Goal: Download file/media

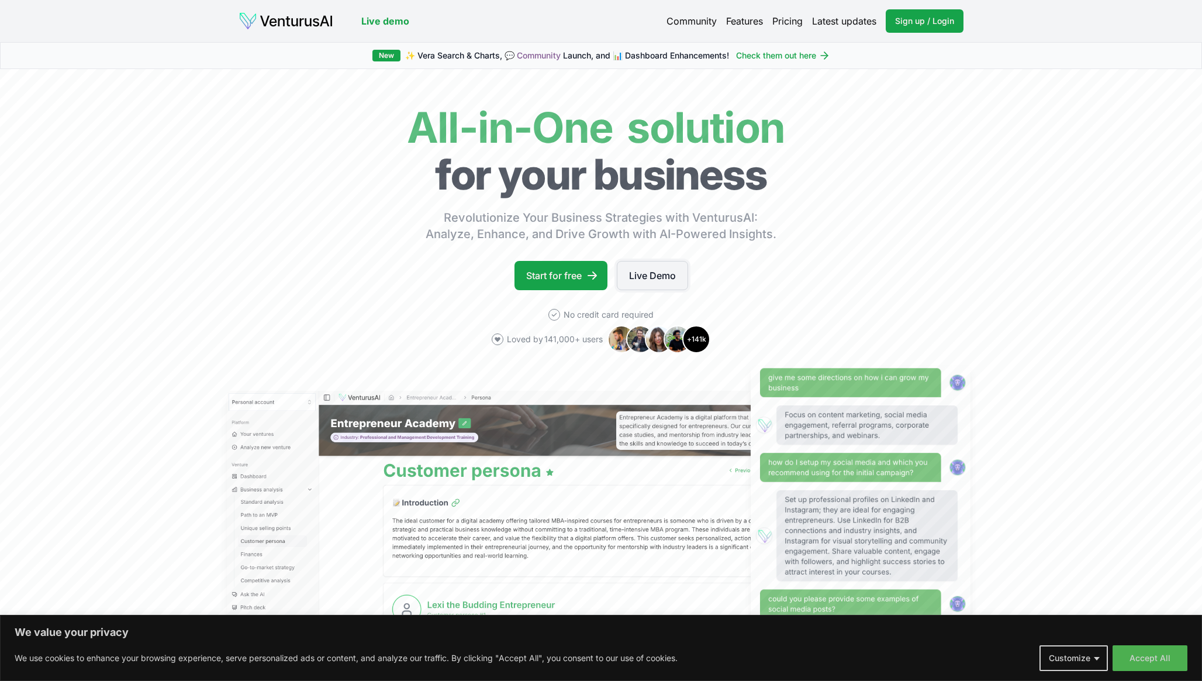
click at [653, 274] on link "Live Demo" at bounding box center [652, 275] width 71 height 29
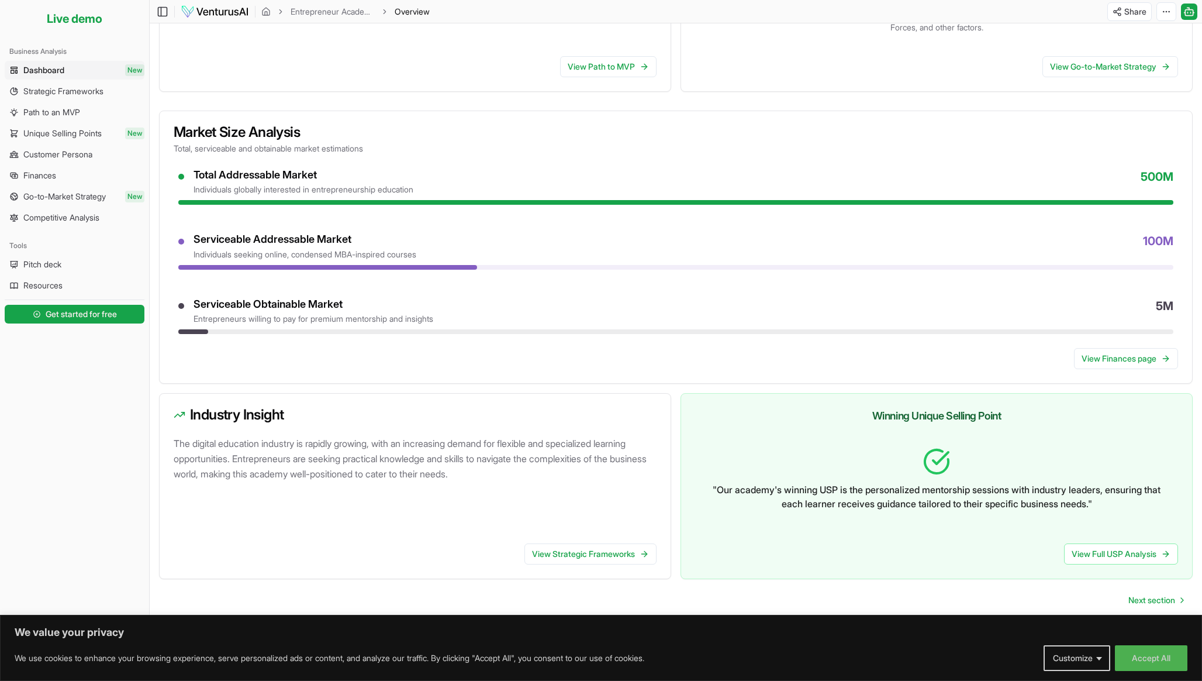
scroll to position [365, 0]
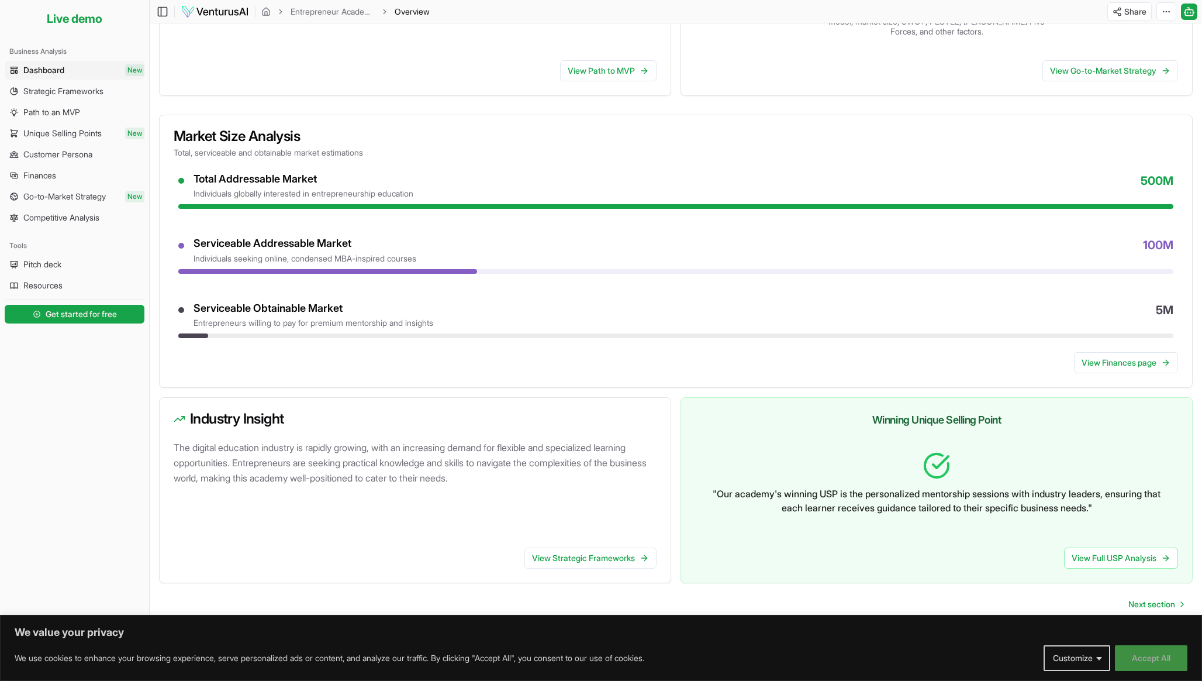
click at [1157, 658] on button "Accept All" at bounding box center [1151, 658] width 73 height 26
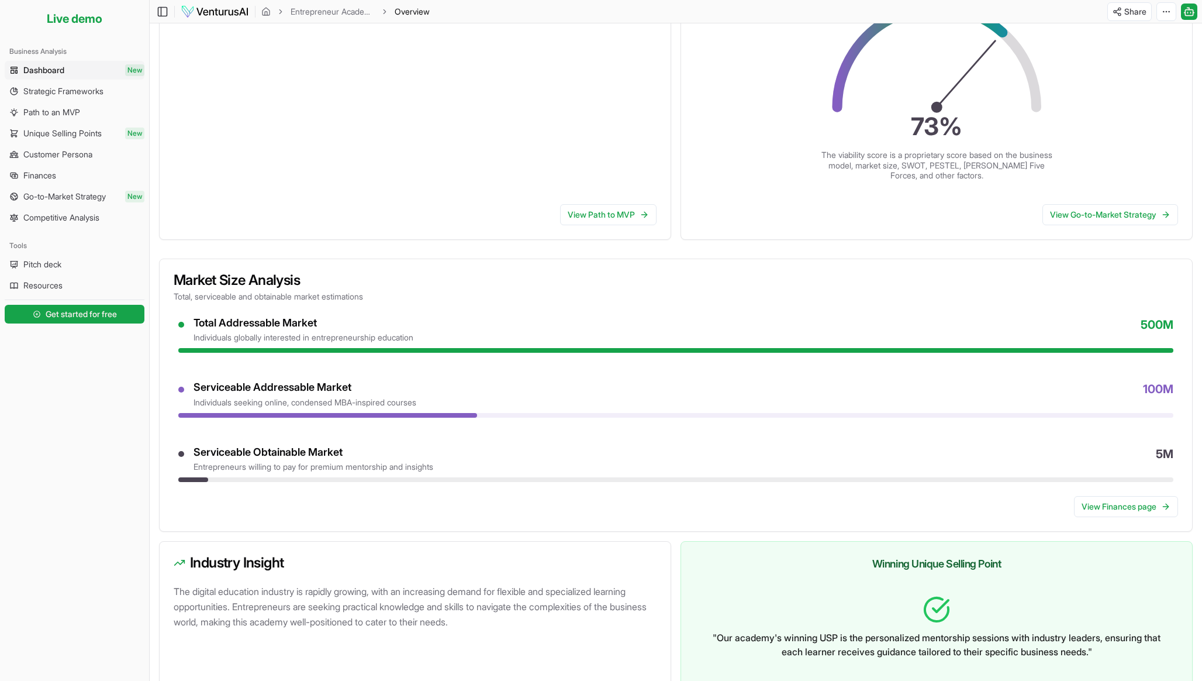
scroll to position [0, 0]
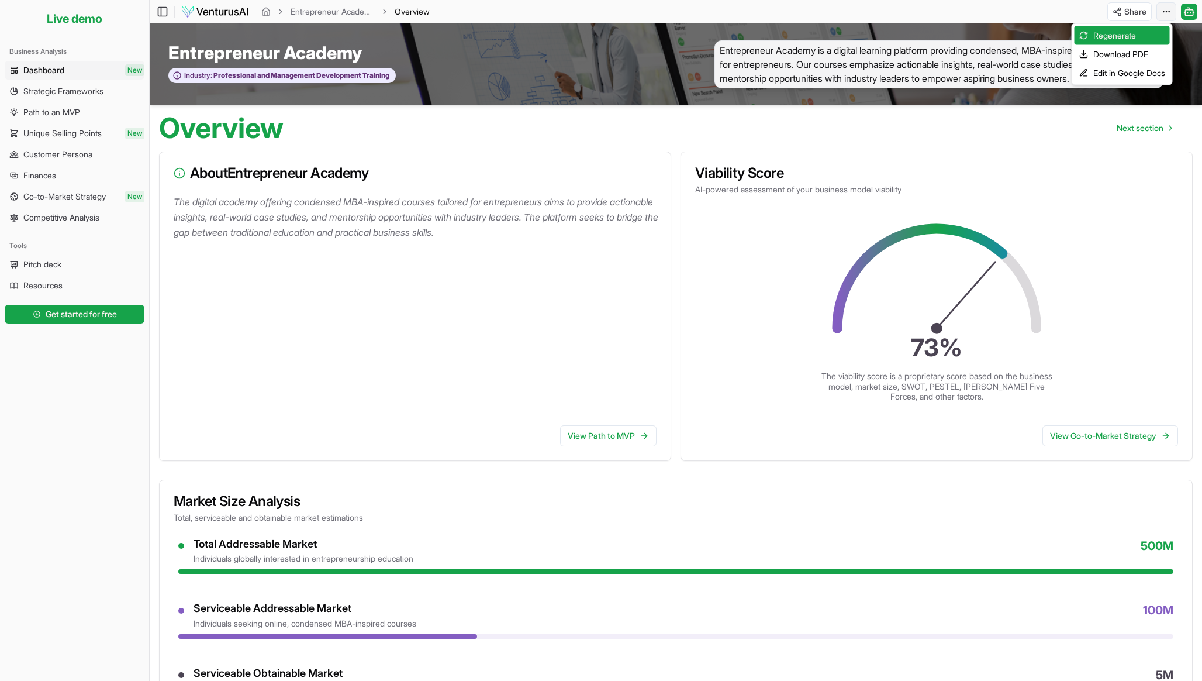
click at [1164, 9] on html "We value your privacy We use cookies to enhance your browsing experience, serve…" at bounding box center [601, 340] width 1202 height 681
click at [1117, 54] on div "Download PDF" at bounding box center [1122, 54] width 95 height 19
